Goal: Communication & Community: Answer question/provide support

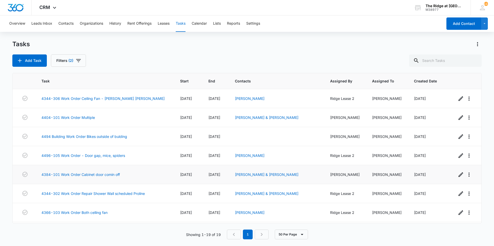
scroll to position [103, 0]
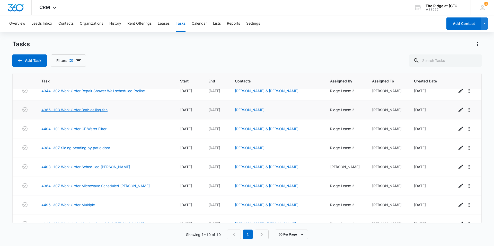
click at [101, 110] on link "4366-103 Work Order Both celling fan" at bounding box center [74, 109] width 66 height 5
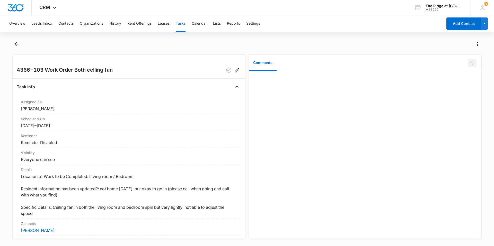
click at [471, 60] on button "Add Comment" at bounding box center [472, 63] width 8 height 8
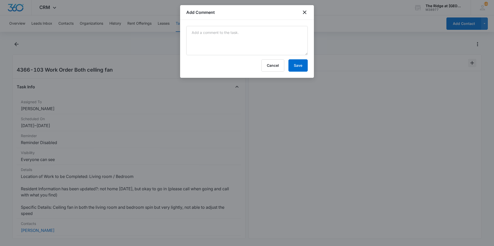
click at [468, 60] on div at bounding box center [247, 123] width 494 height 246
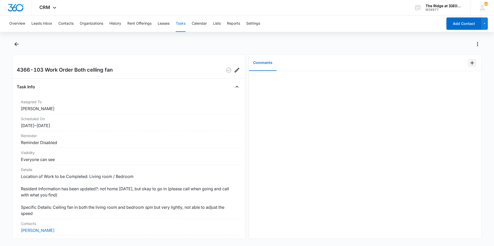
click at [469, 62] on icon "Add Comment" at bounding box center [472, 63] width 6 height 6
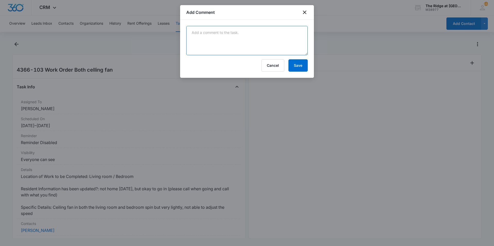
click at [215, 39] on textarea at bounding box center [246, 40] width 121 height 29
type textarea "both fans needed bowl adjusted adjusted both!"
click at [297, 62] on button "Save" at bounding box center [297, 65] width 19 height 12
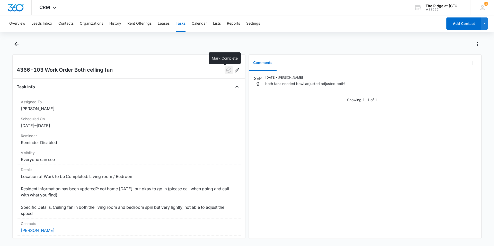
click at [227, 73] on icon "button" at bounding box center [229, 70] width 6 height 6
click at [12, 45] on main "4366-103 Work Order Both celling fan Task Info Assigned To Ricardo Marin Schedu…" at bounding box center [247, 142] width 494 height 205
click at [15, 45] on icon "Back" at bounding box center [16, 44] width 6 height 6
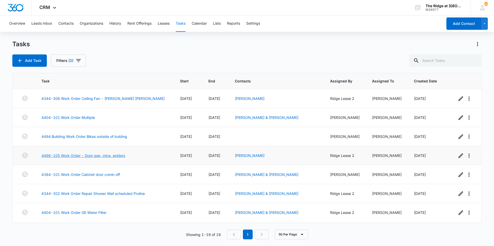
click at [80, 154] on link "4496-105 Work Order - Door gap, mice, spiders" at bounding box center [83, 155] width 84 height 5
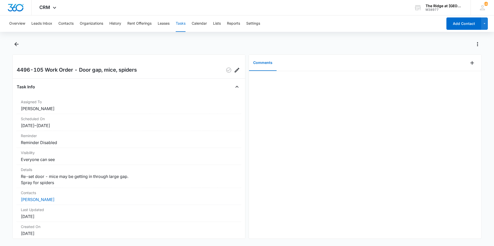
click at [474, 69] on div at bounding box center [474, 63] width 13 height 16
click at [472, 65] on button "Add Comment" at bounding box center [472, 63] width 8 height 8
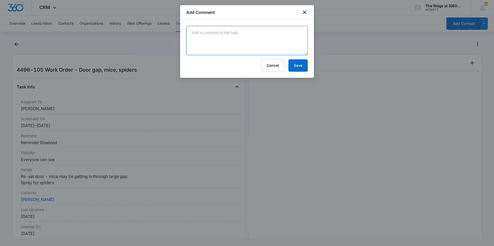
click at [258, 38] on textarea at bounding box center [246, 40] width 121 height 29
type textarea "unit has been sprayed, and adjusted front door for any gaps"
click at [299, 66] on button "Save" at bounding box center [297, 65] width 19 height 12
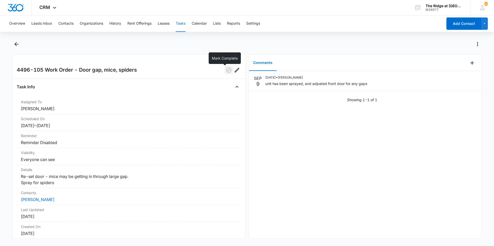
click at [226, 70] on icon "button" at bounding box center [229, 70] width 6 height 6
click at [19, 45] on icon "Back" at bounding box center [16, 44] width 6 height 6
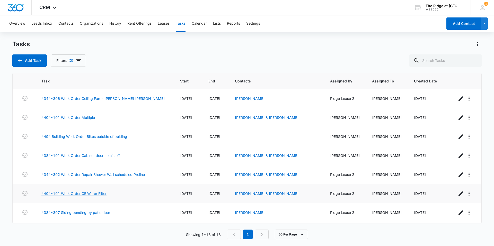
click at [88, 191] on link "4404-101 Work Order GE Water Filter" at bounding box center [73, 193] width 65 height 5
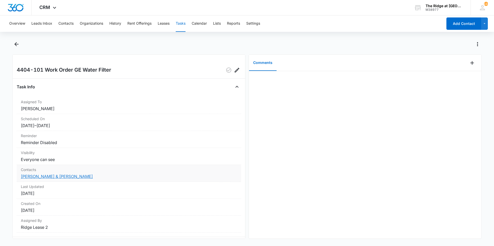
click at [28, 178] on link "Armand Yanga & Olive Nobles" at bounding box center [57, 176] width 72 height 5
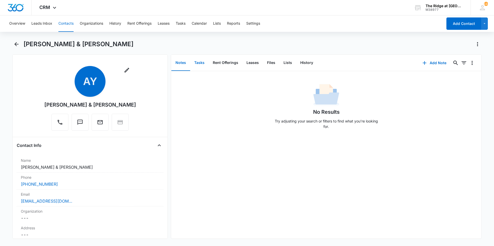
click at [197, 60] on button "Tasks" at bounding box center [199, 63] width 19 height 16
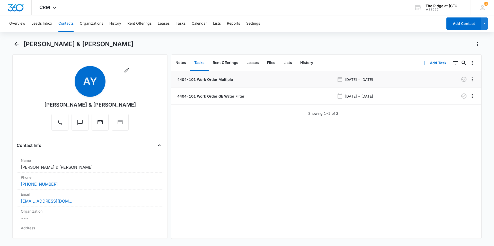
click at [211, 77] on p "4404-101 Work Order Multiple" at bounding box center [204, 79] width 57 height 5
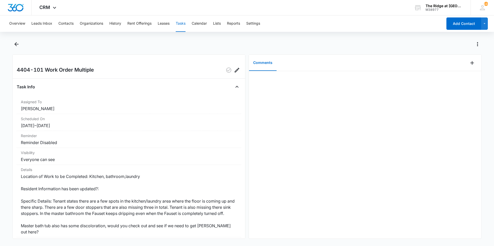
click at [17, 38] on div "Overview Leads Inbox Contacts Organizations History Rent Offerings Leases Tasks…" at bounding box center [247, 130] width 494 height 230
click at [18, 44] on icon "Back" at bounding box center [16, 44] width 4 height 4
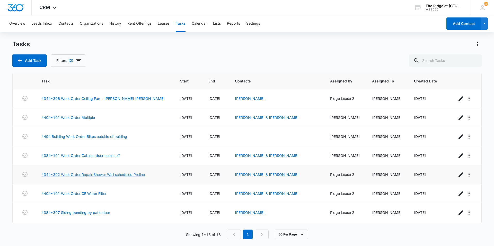
click at [111, 173] on link "4344-302 Work Order Repair Shower Wall scheduled Proline" at bounding box center [92, 174] width 103 height 5
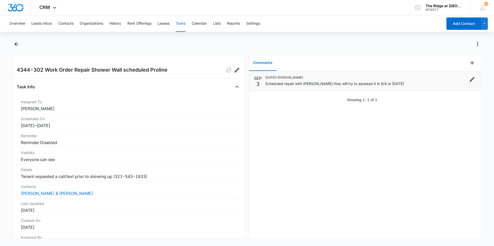
click at [418, 85] on div "09/03/2025 • Ricardo Marin Scheduled repair with Toby they will try to squeeze …" at bounding box center [370, 80] width 211 height 11
click at [470, 80] on icon "Edit" at bounding box center [472, 79] width 5 height 5
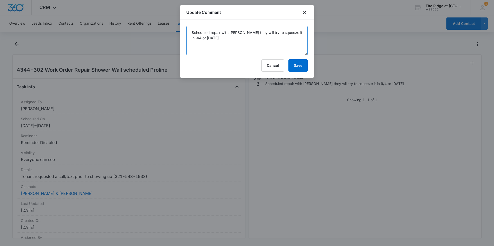
drag, startPoint x: 285, startPoint y: 53, endPoint x: 222, endPoint y: 30, distance: 66.7
click at [222, 30] on textarea "Scheduled repair with Toby they will try to squeeze it in 9/4 or 9/5/25" at bounding box center [246, 40] width 121 height 29
type textarea "Scheduled repair proline 9/10/25 at 8:00am"
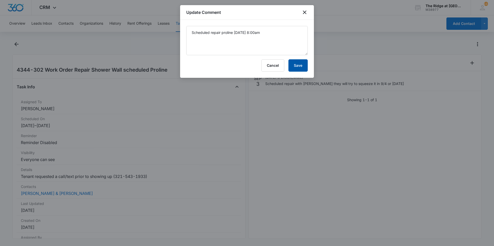
click at [304, 59] on button "Save" at bounding box center [297, 65] width 19 height 12
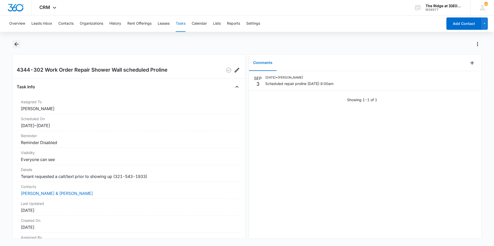
click at [15, 46] on icon "Back" at bounding box center [16, 44] width 6 height 6
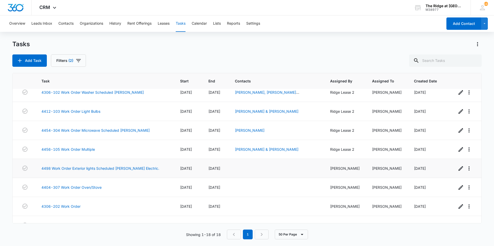
scroll to position [208, 0]
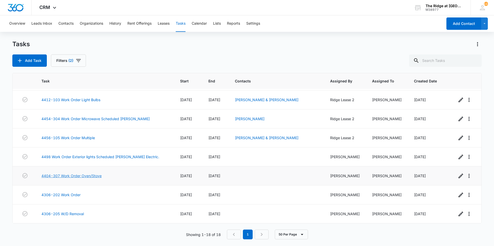
drag, startPoint x: 94, startPoint y: 176, endPoint x: 85, endPoint y: 174, distance: 9.1
click at [85, 174] on link "4404-307 Work Order Oven/Stove" at bounding box center [71, 175] width 60 height 5
